Goal: Task Accomplishment & Management: Complete application form

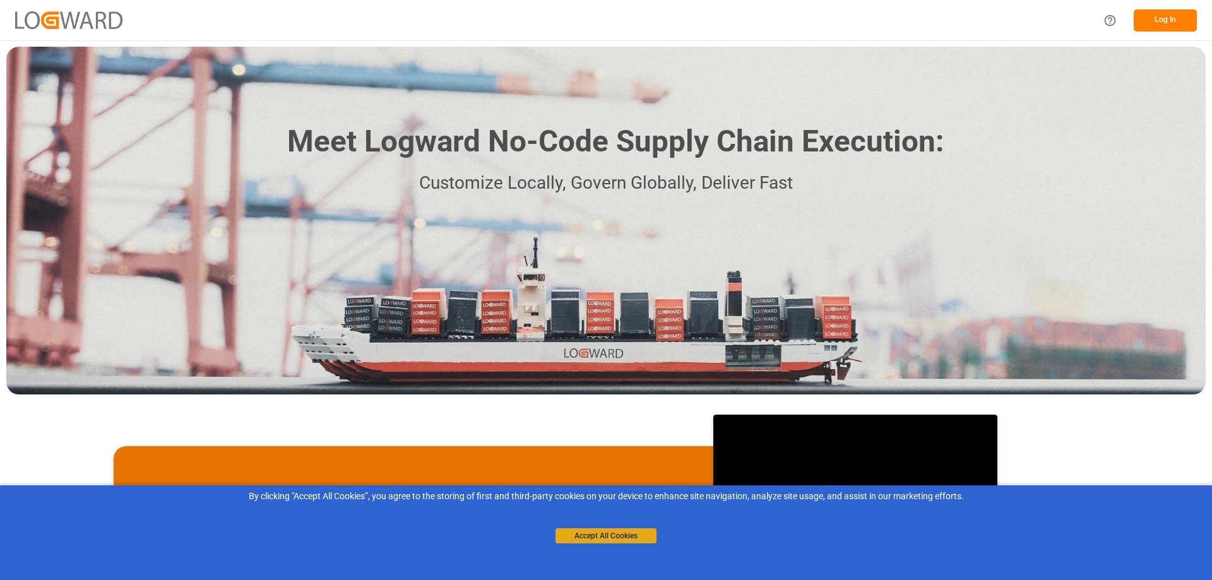
click at [606, 533] on button "Accept All Cookies" at bounding box center [605, 535] width 101 height 15
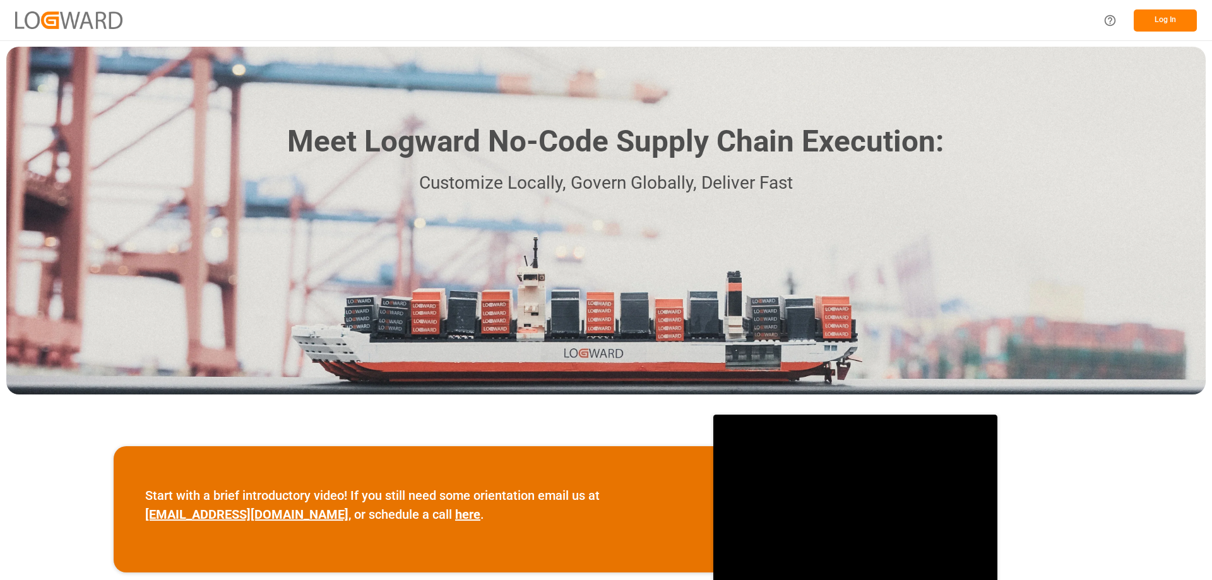
click at [1163, 25] on button "Log In" at bounding box center [1165, 20] width 63 height 22
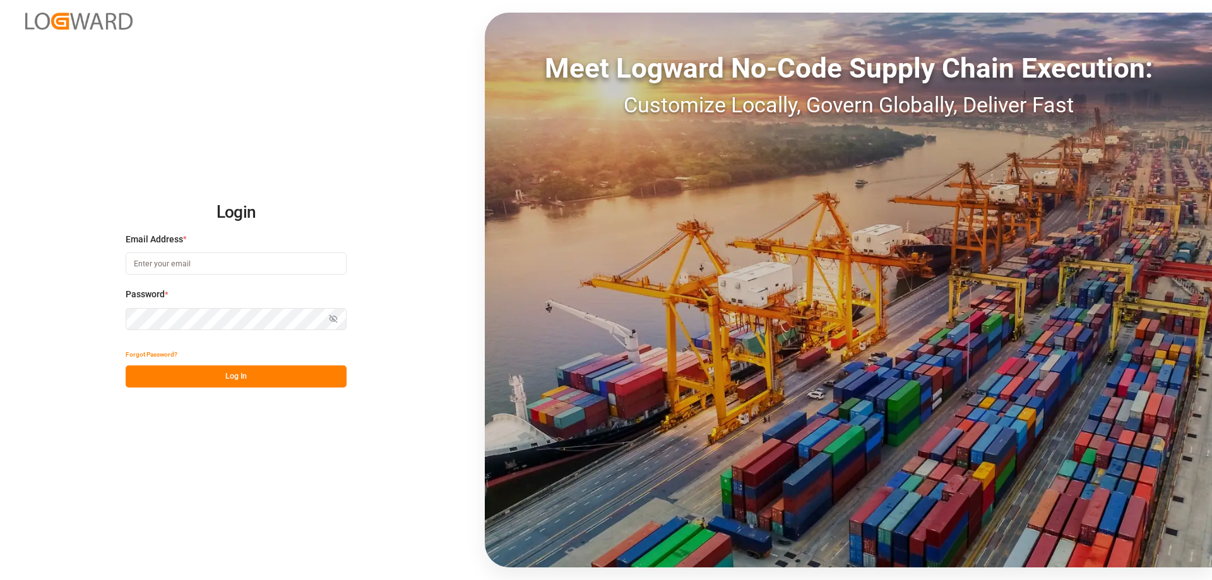
type input "[PERSON_NAME][EMAIL_ADDRESS][PERSON_NAME][DOMAIN_NAME]"
click at [220, 370] on button "Log In" at bounding box center [236, 376] width 221 height 22
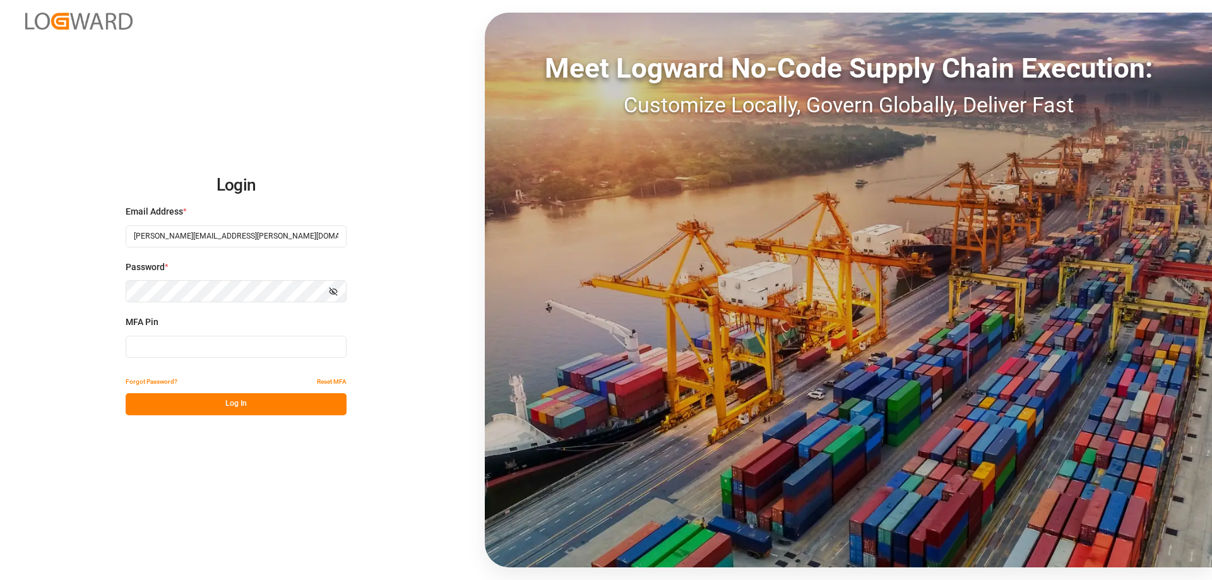
click at [227, 353] on input at bounding box center [236, 347] width 221 height 22
type input "367110"
click at [252, 405] on button "Log In" at bounding box center [236, 404] width 221 height 22
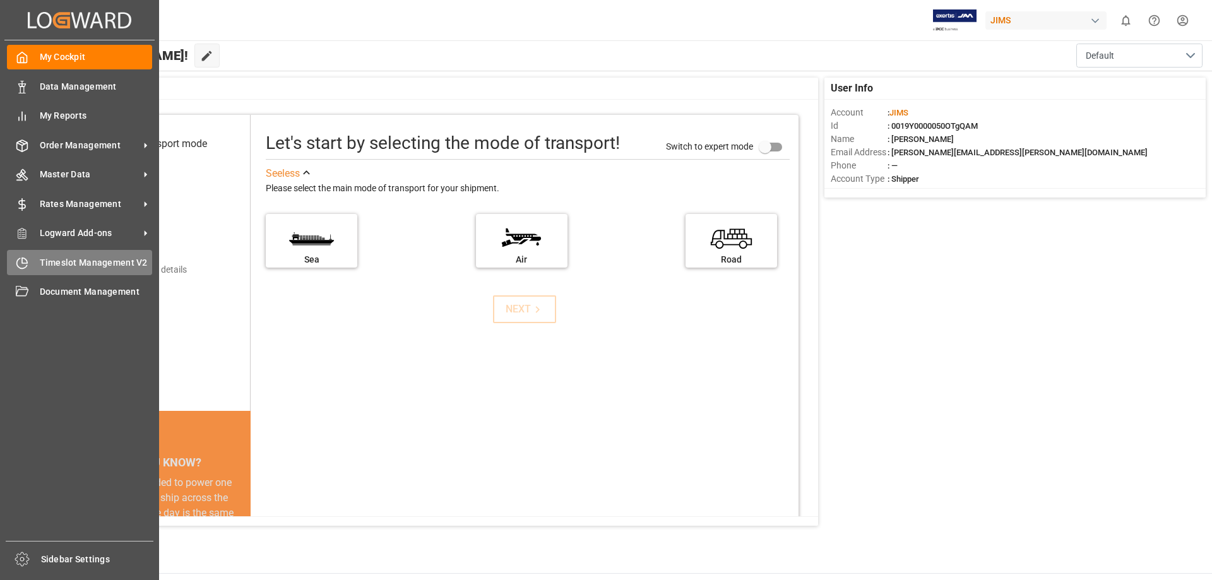
click at [22, 268] on icon at bounding box center [22, 263] width 13 height 13
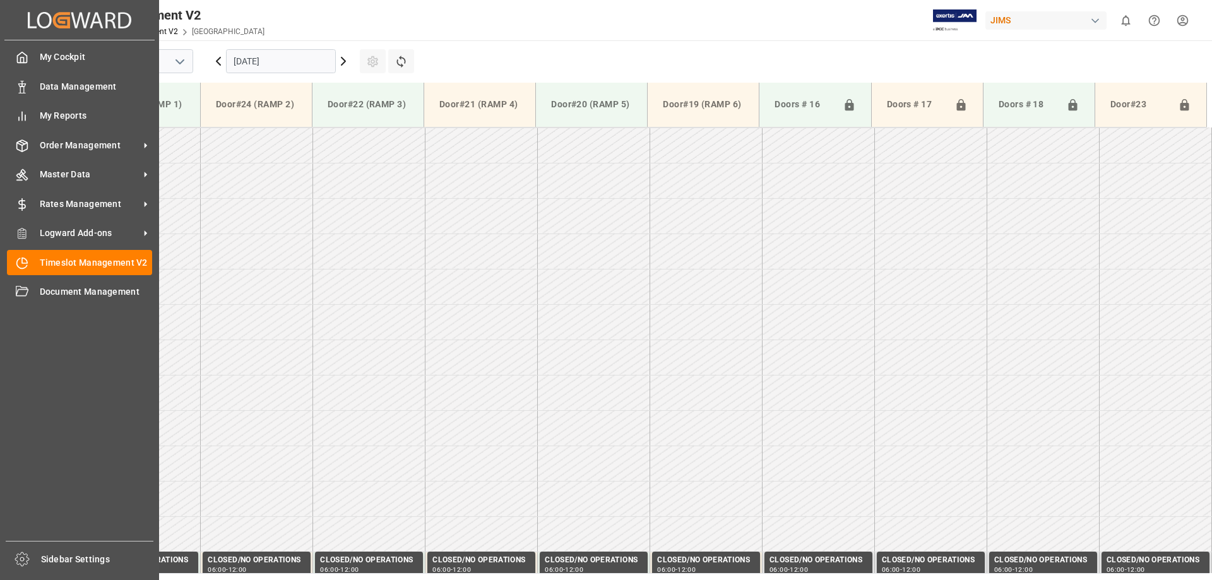
scroll to position [1252, 0]
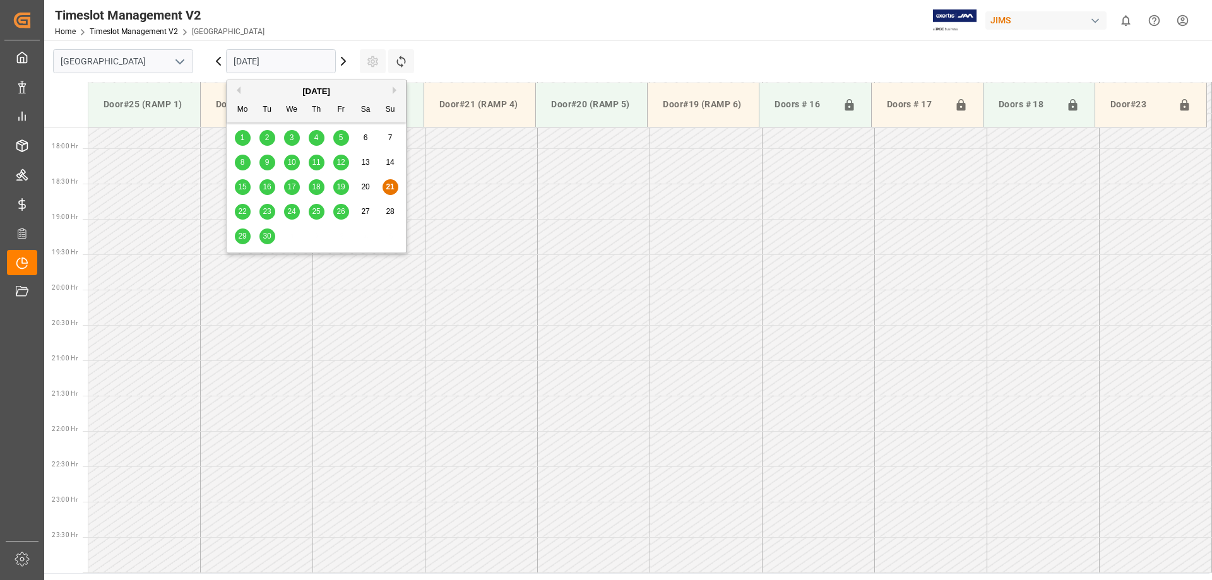
click at [323, 66] on input "[DATE]" at bounding box center [281, 61] width 110 height 24
click at [242, 210] on span "22" at bounding box center [242, 211] width 8 height 9
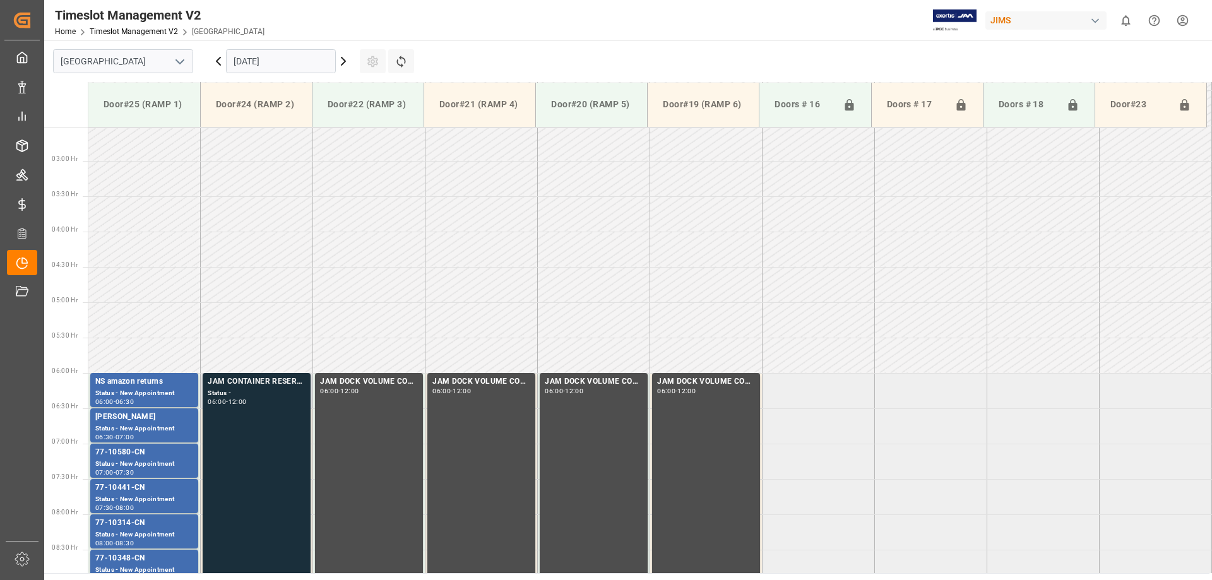
scroll to position [305, 0]
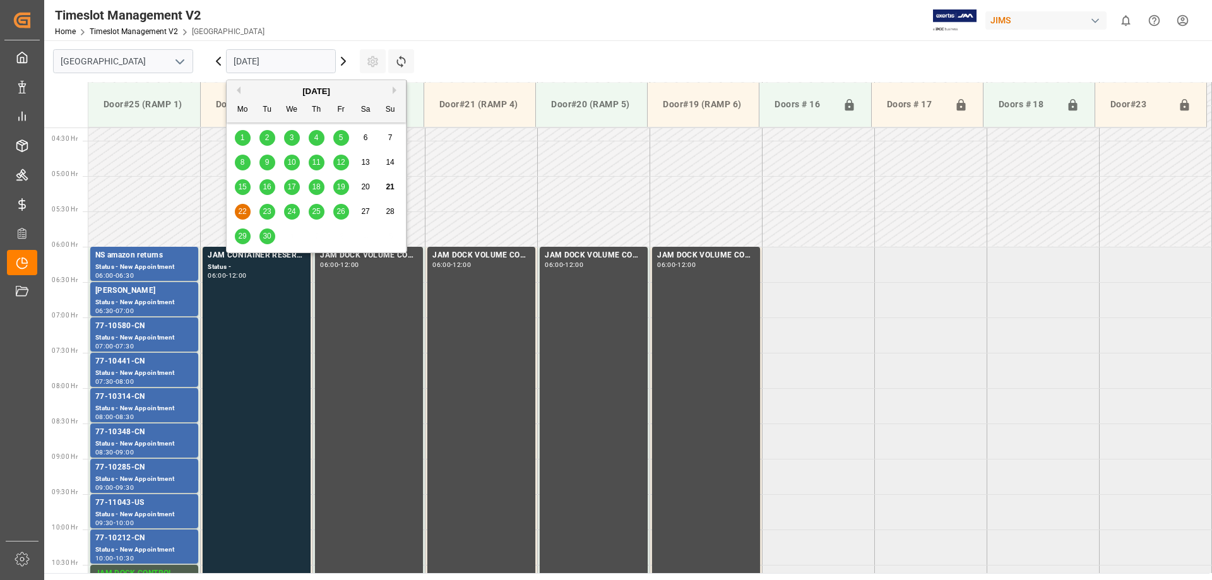
click at [293, 65] on input "[DATE]" at bounding box center [281, 61] width 110 height 24
click at [265, 204] on div "23" at bounding box center [267, 212] width 16 height 16
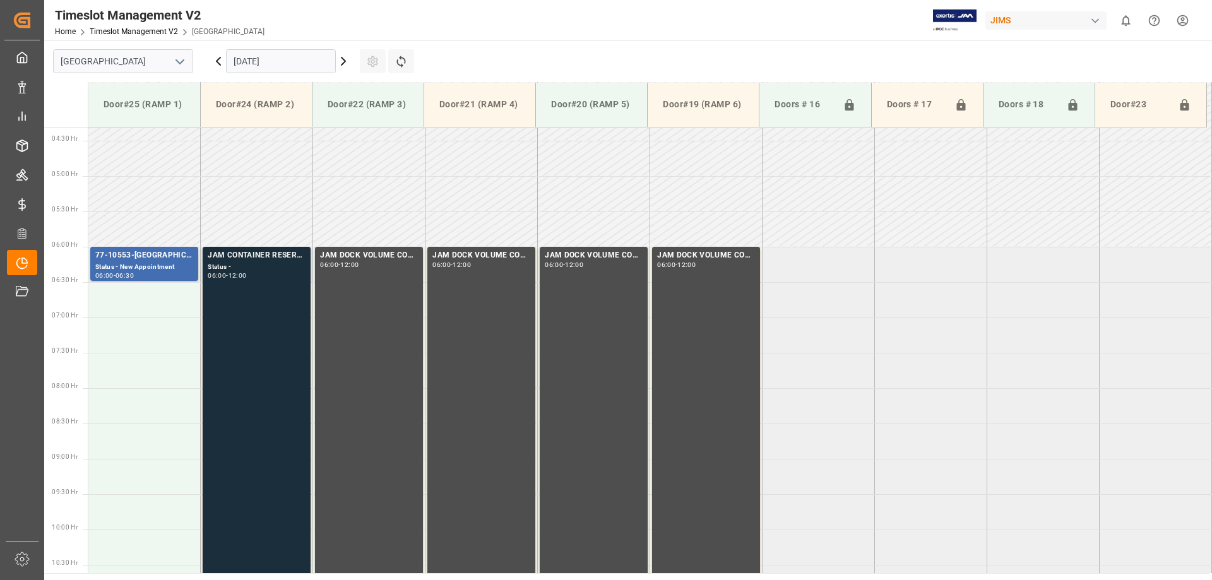
scroll to position [431, 0]
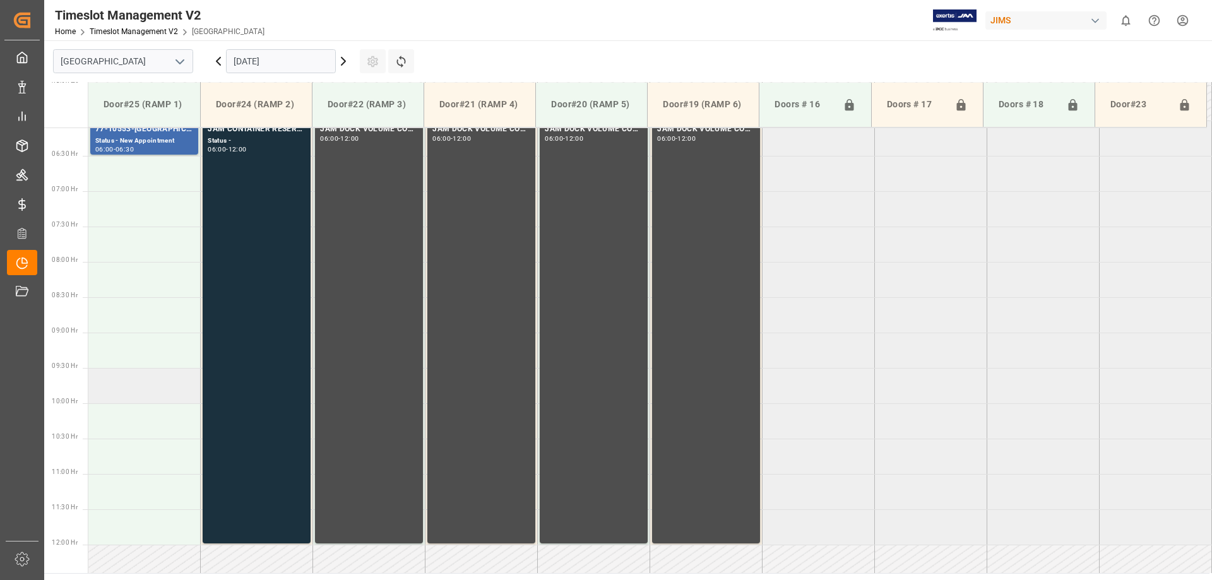
click at [112, 380] on td at bounding box center [144, 385] width 112 height 35
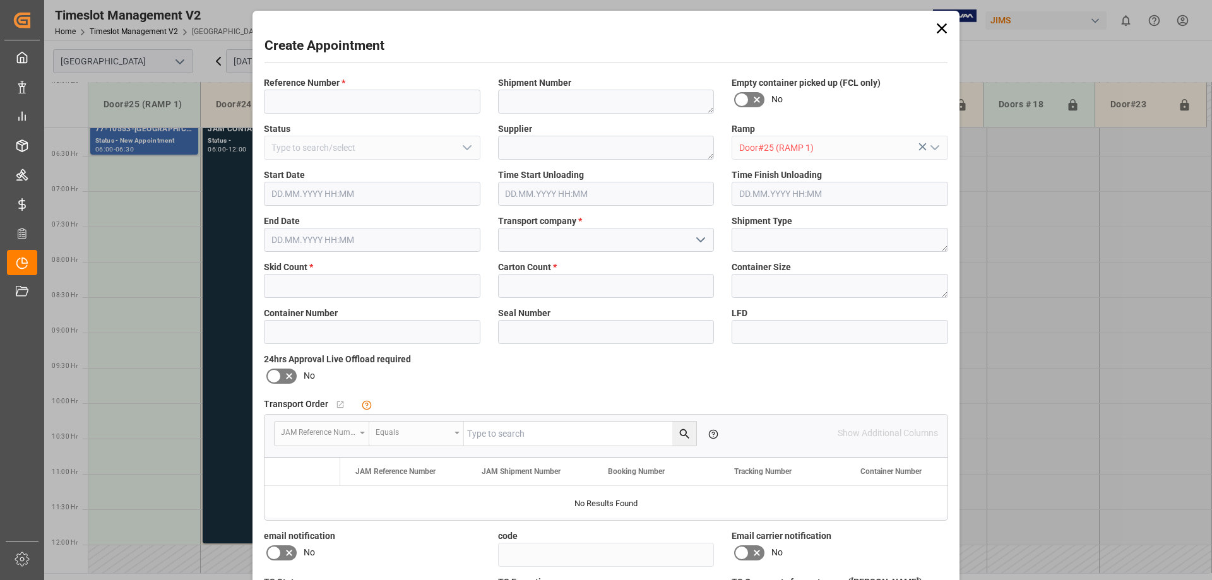
type input "[DATE] 09:30"
type input "[DATE] 10:00"
click at [334, 104] on input at bounding box center [372, 102] width 217 height 24
type input "77-10048-FR"
click at [558, 239] on input at bounding box center [606, 240] width 217 height 24
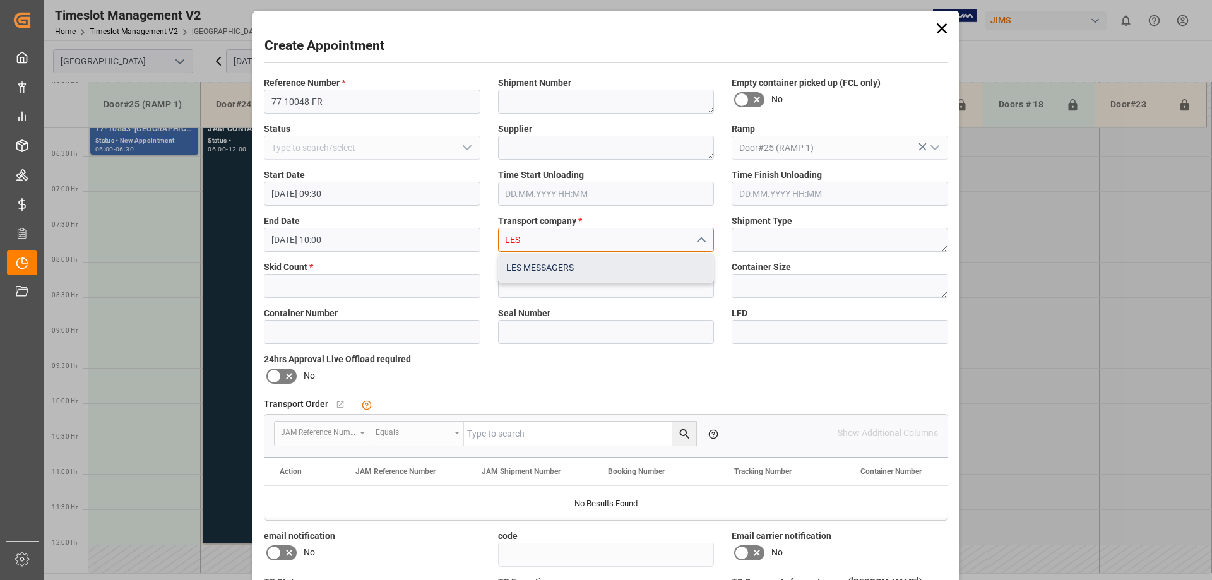
click at [577, 270] on div "LES MESSAGERS" at bounding box center [606, 268] width 215 height 28
type input "LES MESSAGERS"
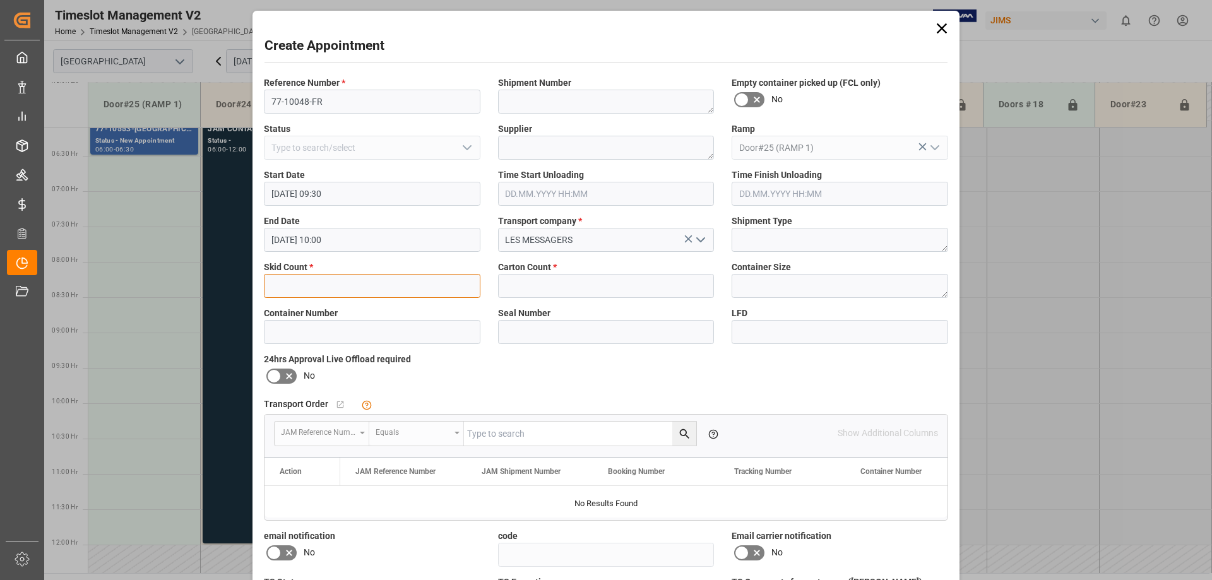
click at [385, 293] on input "text" at bounding box center [372, 286] width 217 height 24
type input "3"
click at [563, 281] on input "text" at bounding box center [606, 286] width 217 height 24
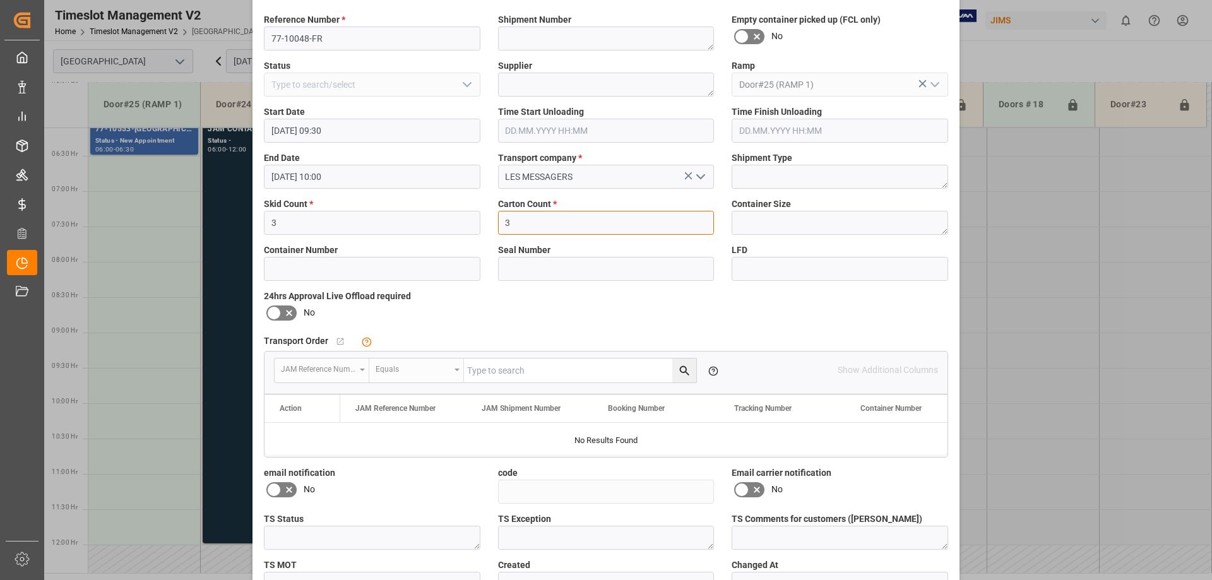
scroll to position [143, 0]
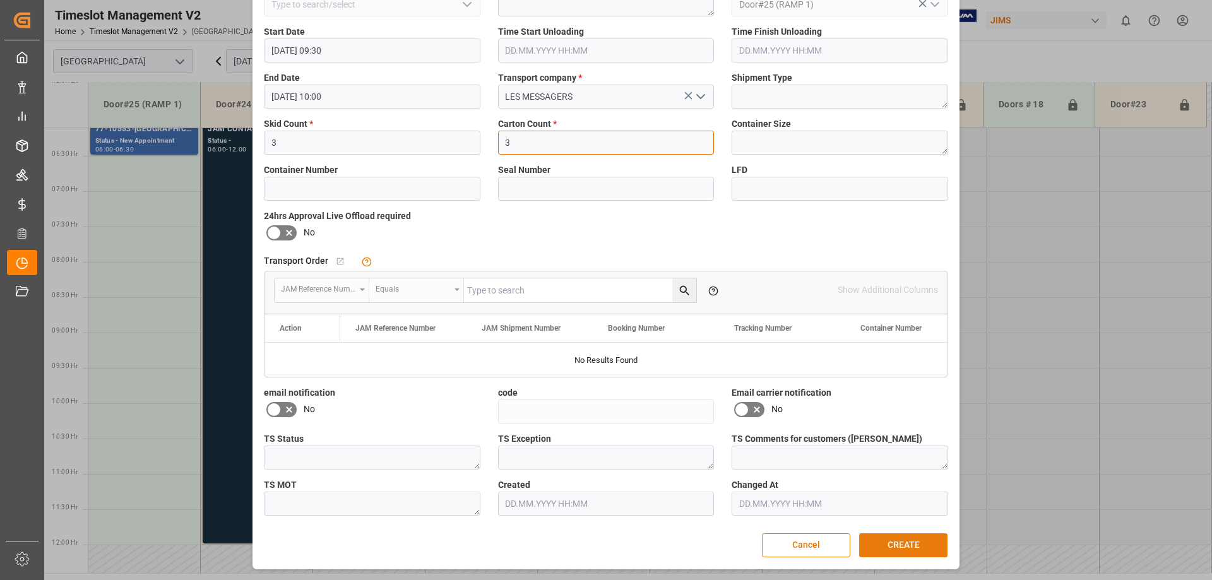
type input "3"
click at [910, 543] on button "CREATE" at bounding box center [903, 545] width 88 height 24
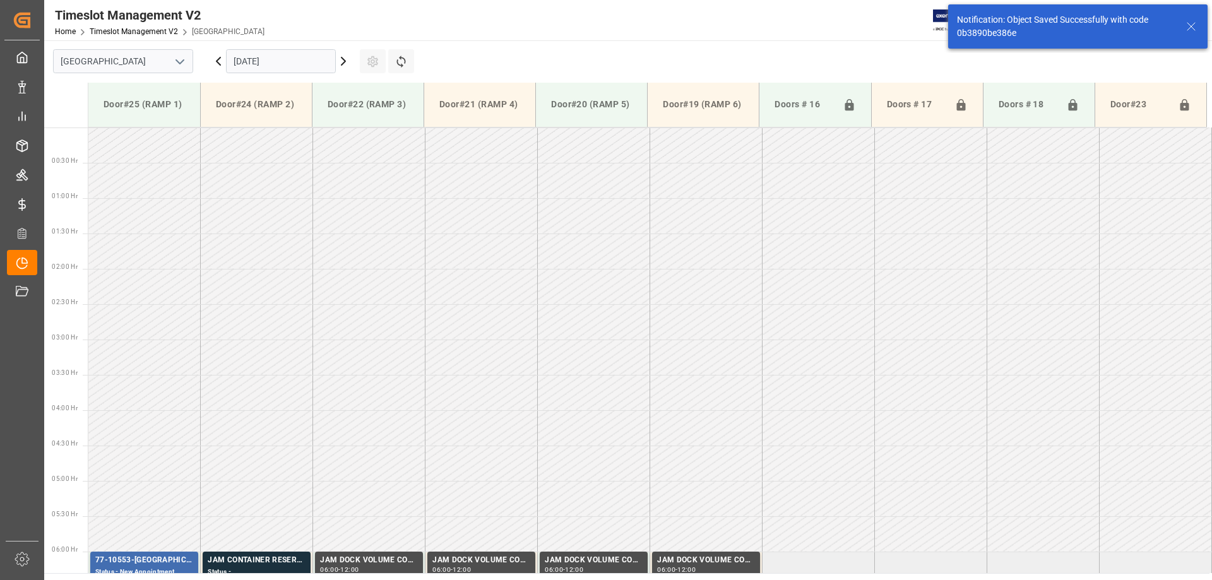
scroll to position [558, 0]
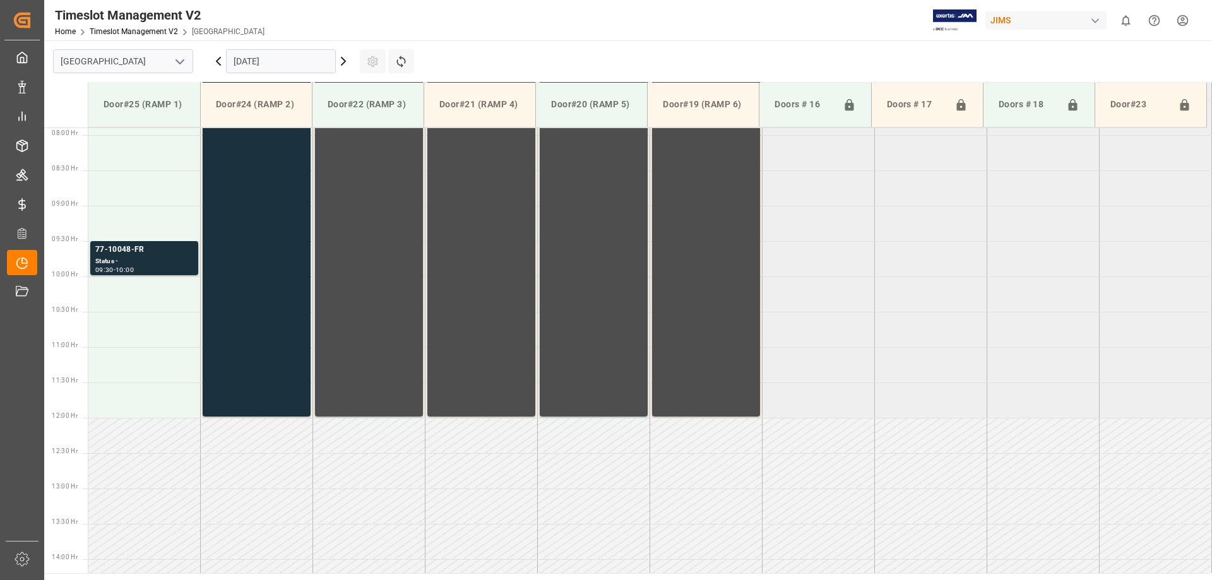
click at [885, 185] on tabel "77-10553-GB Status - New Appointment 06:00 - 06:30 JAM CONTAINER RESERVED Statu…" at bounding box center [650, 417] width 1124 height 1697
click at [1183, 21] on html "Created by potrace 1.15, written by [PERSON_NAME] [DATE]-[DATE] Created by potr…" at bounding box center [606, 290] width 1212 height 580
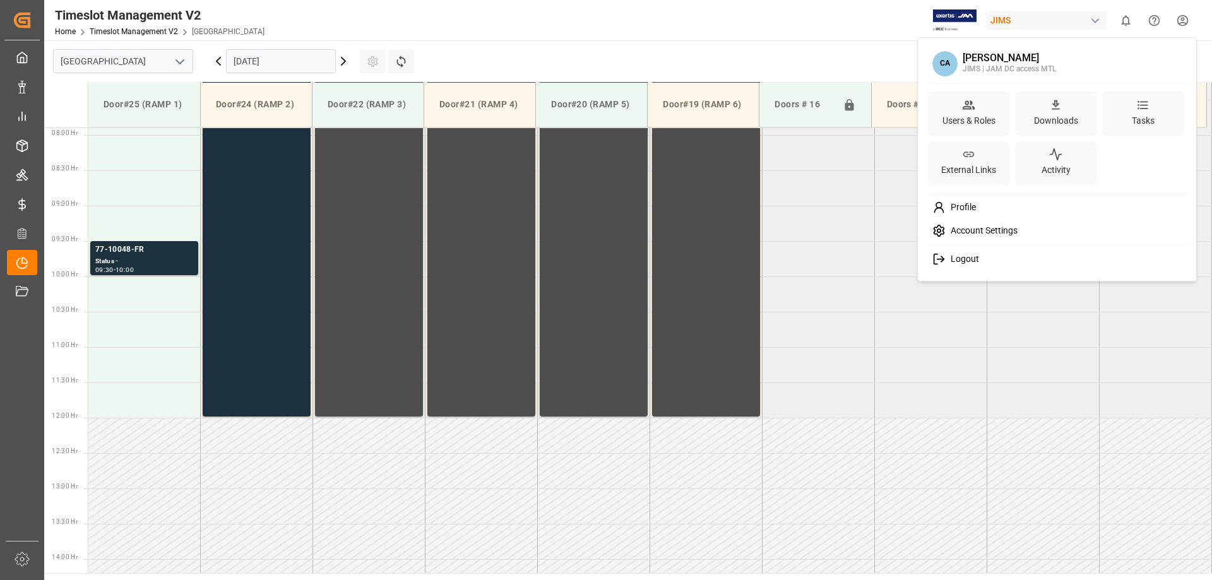
click at [955, 261] on span "Logout" at bounding box center [962, 259] width 33 height 11
